Goal: Information Seeking & Learning: Learn about a topic

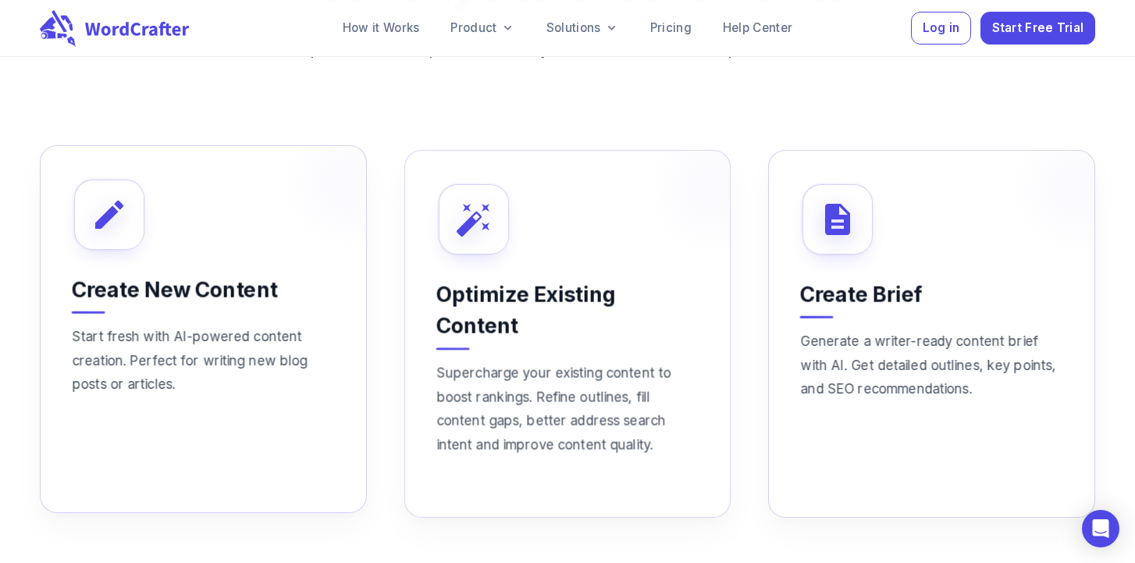
scroll to position [1054, 0]
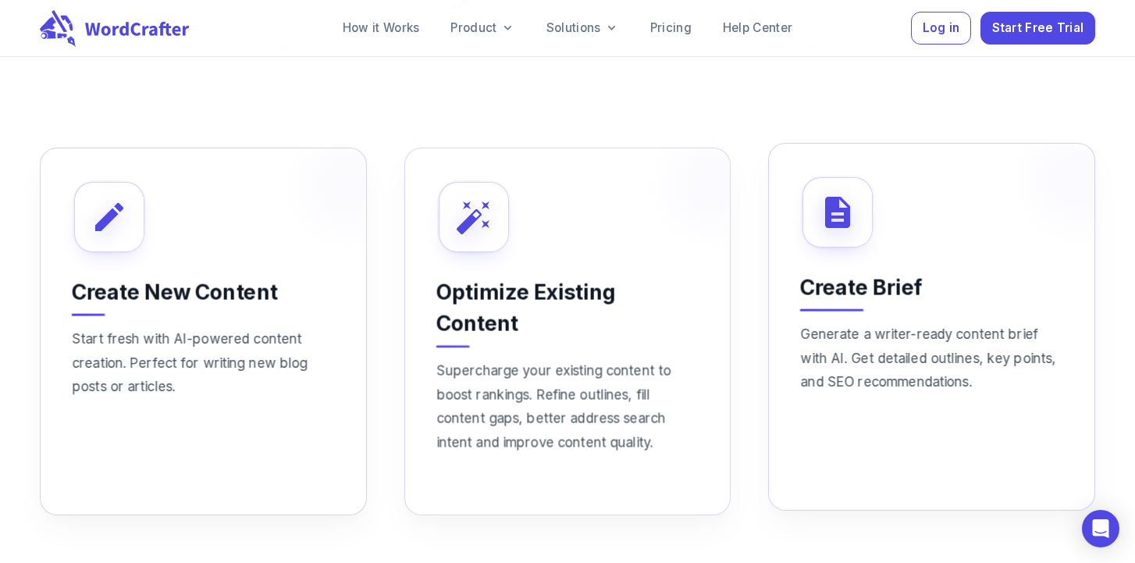
click at [919, 349] on p "Generate a writer-ready content brief with AI. Get detailed outlines, key point…" at bounding box center [932, 385] width 262 height 127
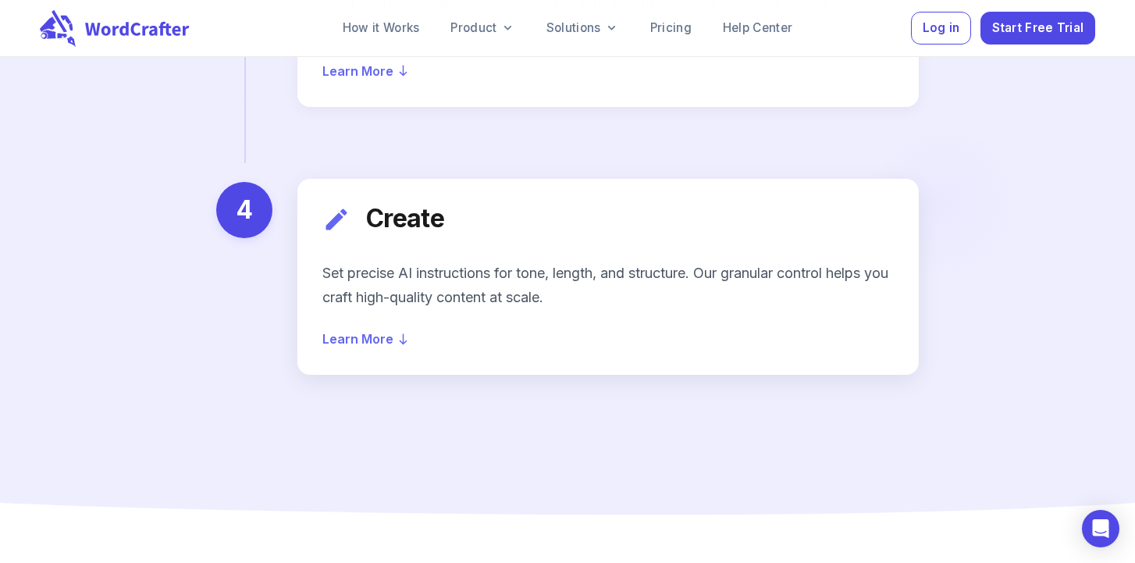
scroll to position [2584, 0]
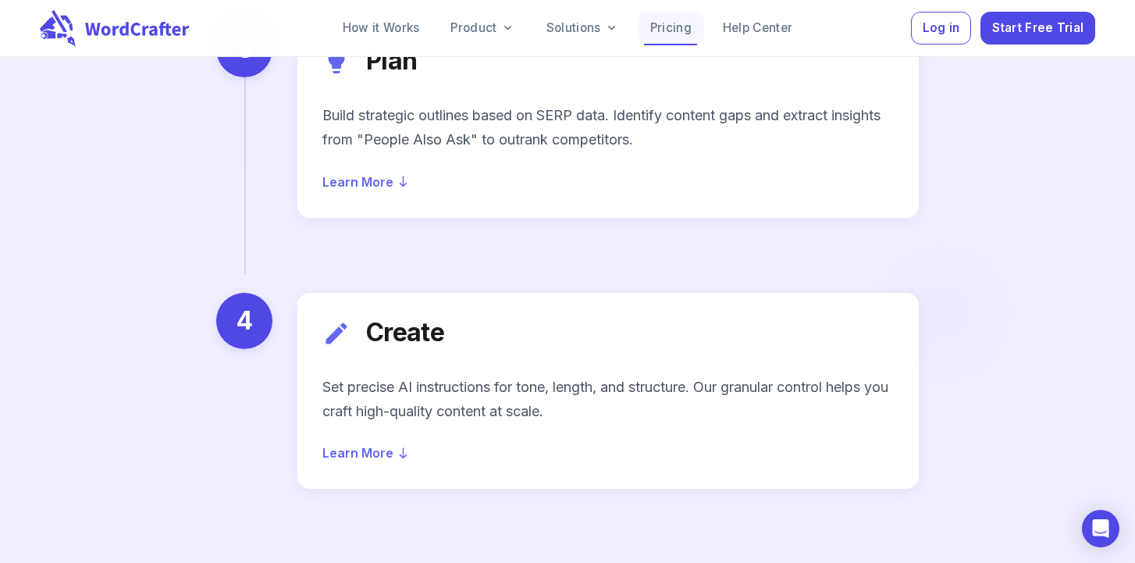
click at [673, 22] on link "Pricing" at bounding box center [671, 27] width 66 height 31
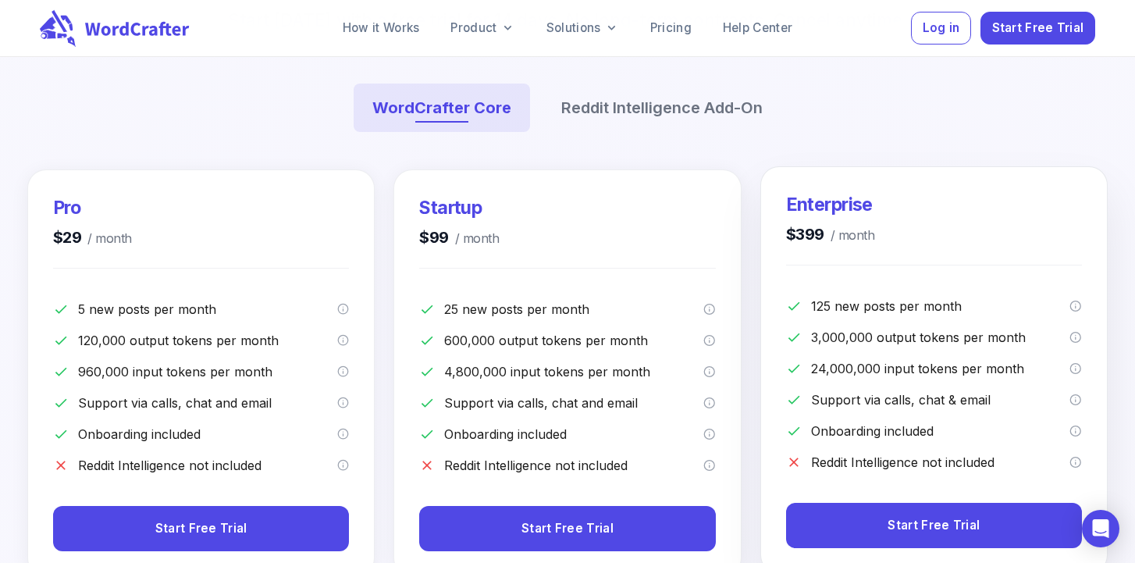
scroll to position [237, 0]
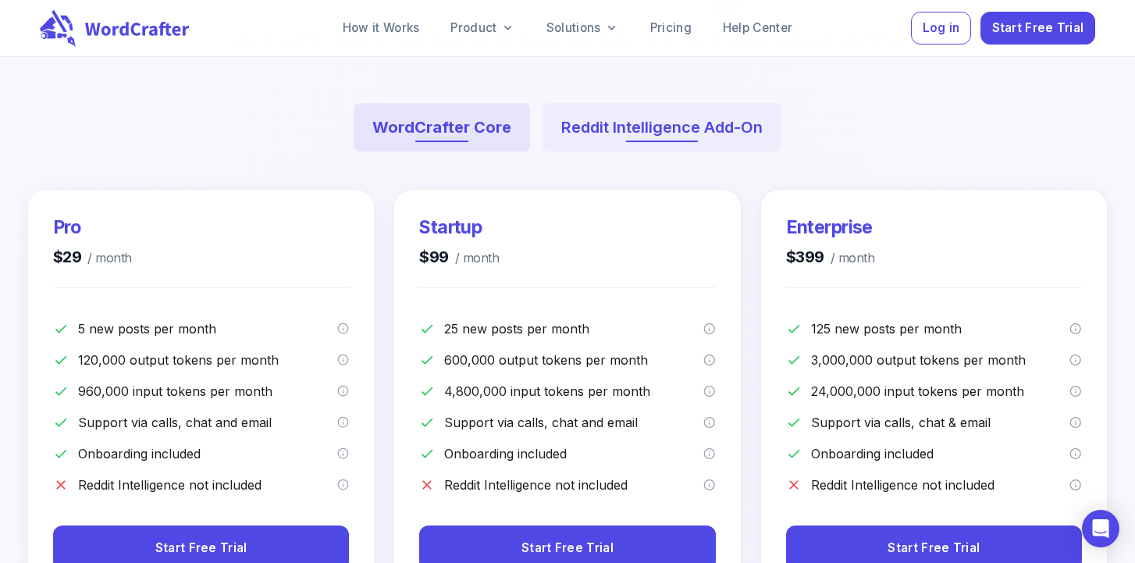
click at [637, 128] on button "Reddit Intelligence Add-On" at bounding box center [661, 127] width 239 height 48
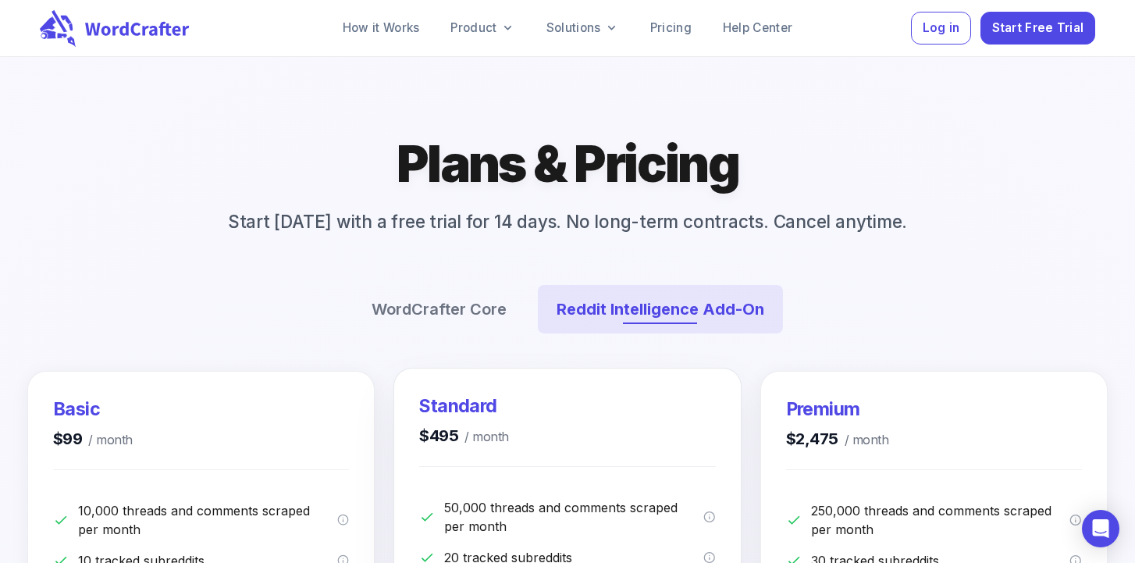
scroll to position [23, 0]
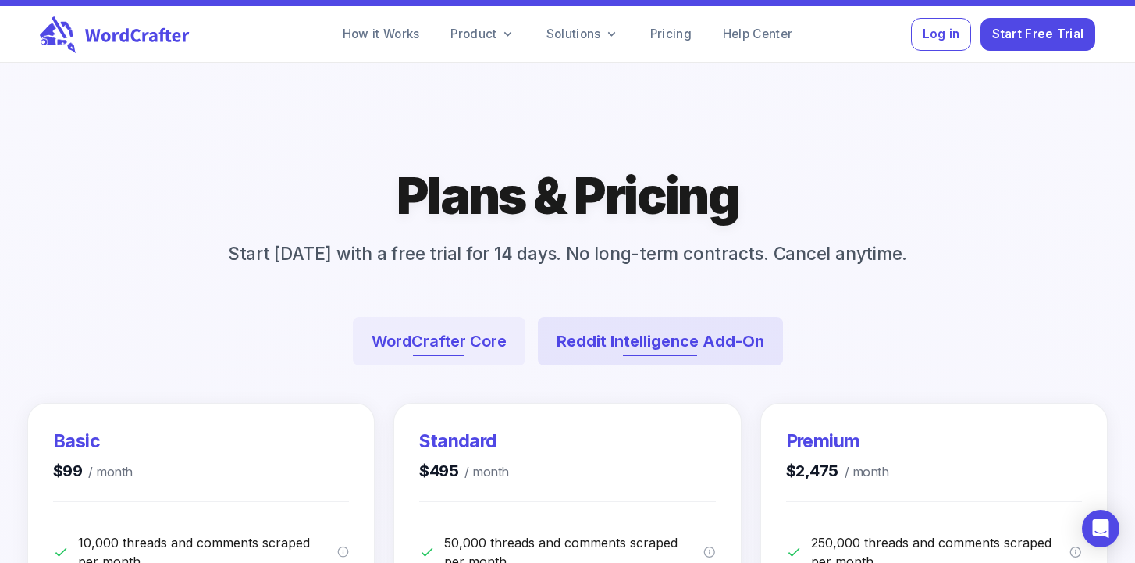
click at [421, 349] on button "WordCrafter Core" at bounding box center [439, 341] width 173 height 48
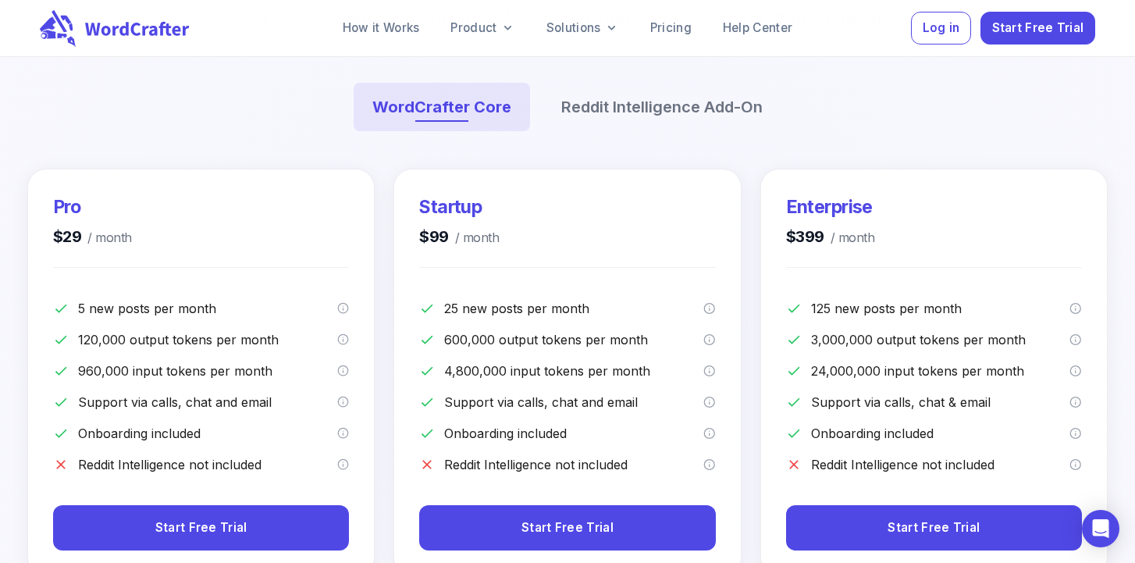
scroll to position [259, 0]
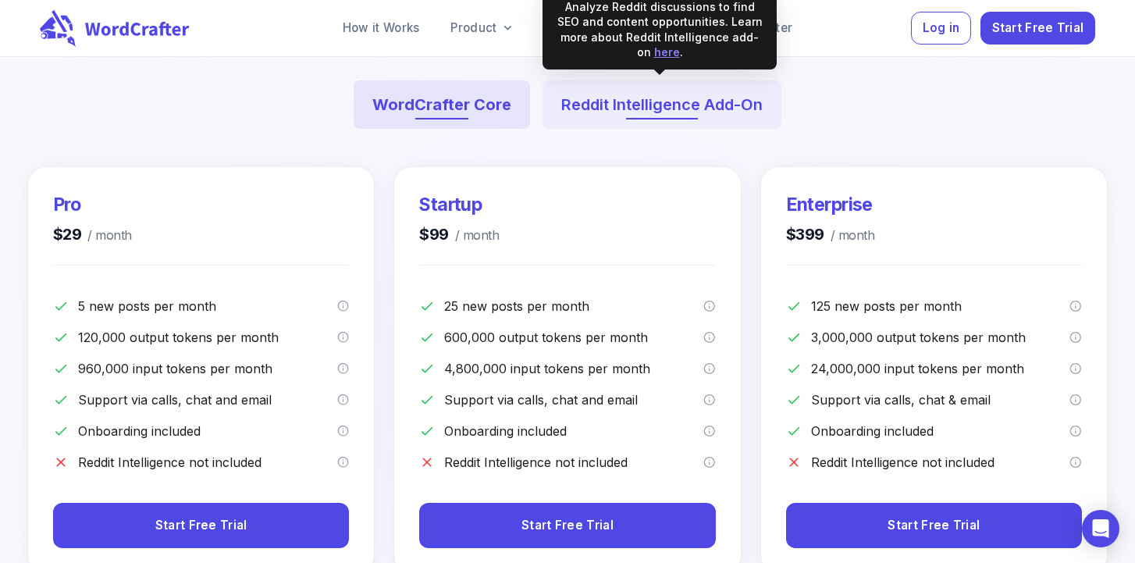
click at [616, 95] on button "Reddit Intelligence Add-On" at bounding box center [661, 104] width 239 height 48
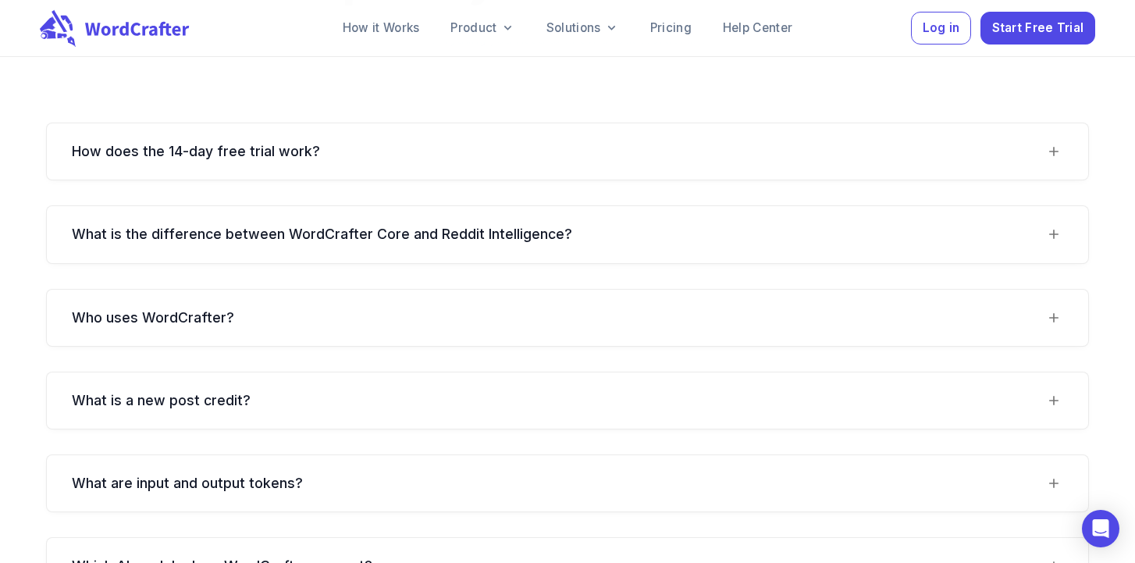
scroll to position [1627, 0]
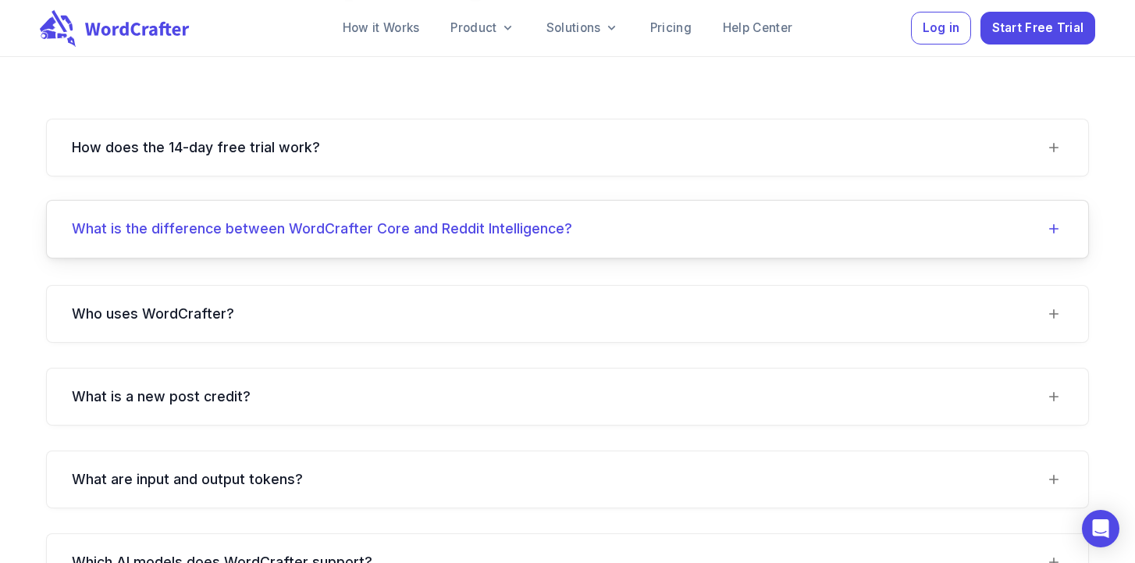
click at [617, 219] on div "What is the difference between WordCrafter Core and Reddit Intelligence?" at bounding box center [558, 228] width 973 height 19
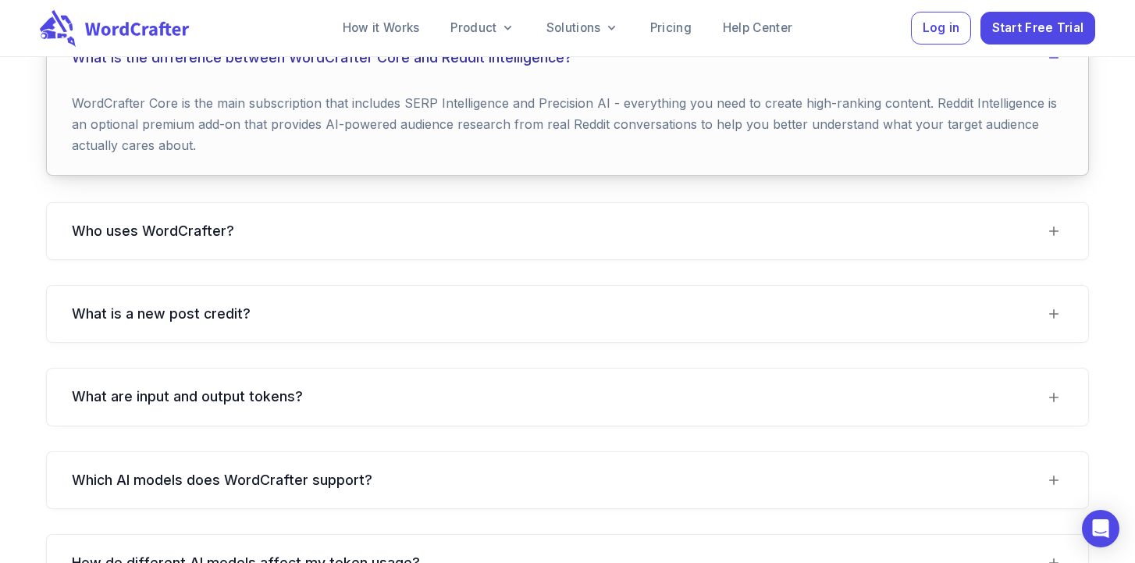
scroll to position [1806, 0]
